Goal: Navigation & Orientation: Find specific page/section

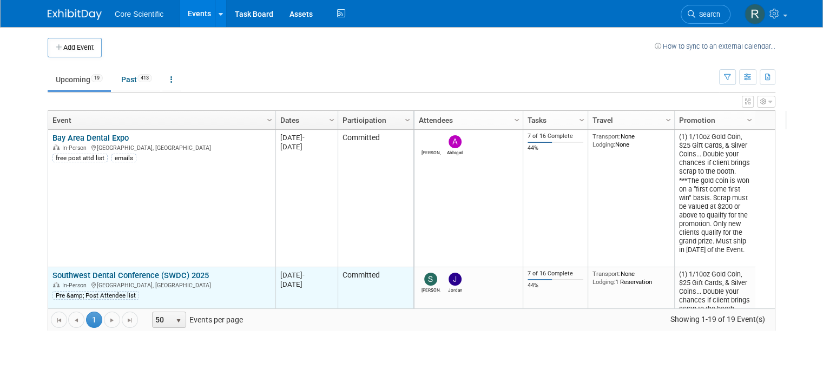
click at [134, 278] on link "Southwest Dental Conference (SWDC) 2025" at bounding box center [130, 275] width 156 height 10
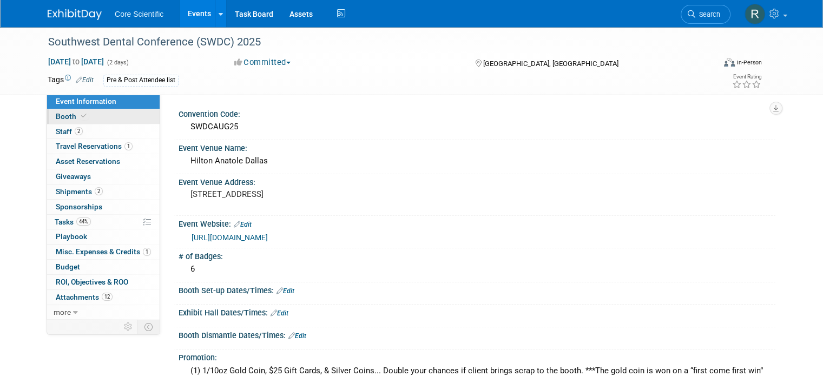
click at [94, 121] on link "Booth" at bounding box center [103, 116] width 113 height 15
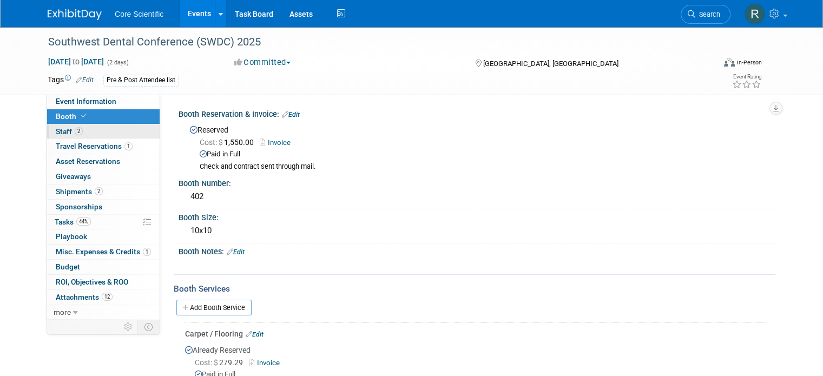
click at [95, 130] on link "2 Staff 2" at bounding box center [103, 131] width 113 height 15
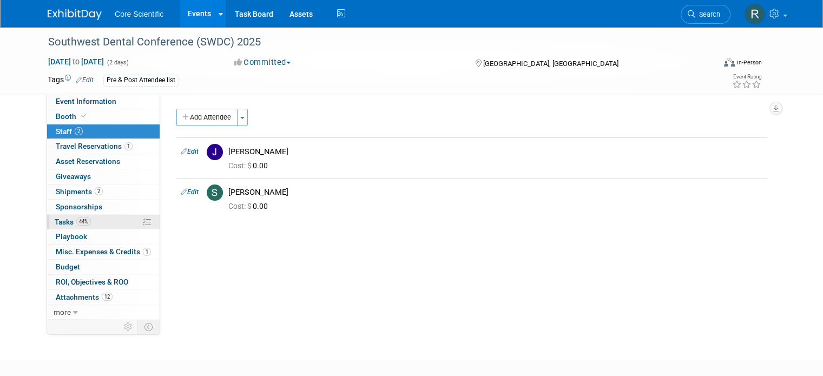
click at [93, 228] on link "44% Tasks 44%" at bounding box center [103, 222] width 113 height 15
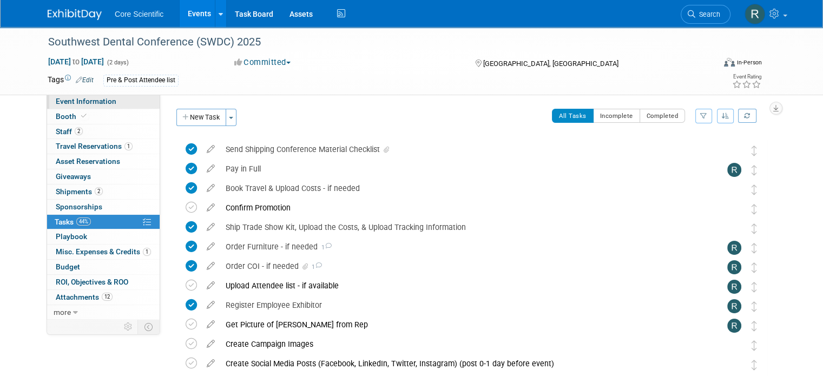
click at [69, 103] on span "Event Information" at bounding box center [86, 101] width 61 height 9
